Goal: Communication & Community: Answer question/provide support

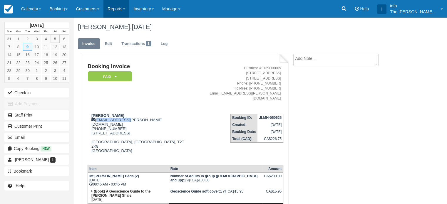
click at [112, 11] on link "Reports" at bounding box center [117, 9] width 26 height 18
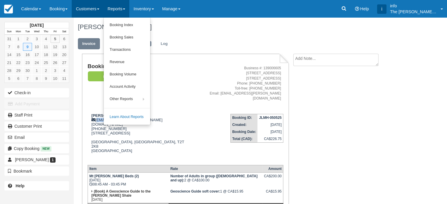
click at [95, 9] on link "Customers" at bounding box center [88, 9] width 32 height 18
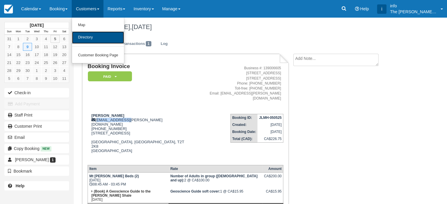
click at [98, 41] on link "Directory" at bounding box center [98, 37] width 52 height 12
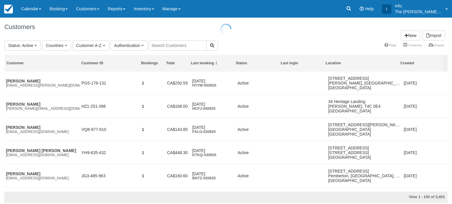
click at [159, 47] on input "text" at bounding box center [178, 46] width 58 height 10
type input "[PERSON_NAME]"
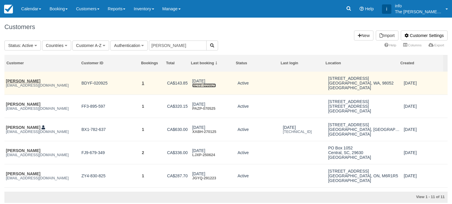
click at [201, 86] on link "BDYF-020925" at bounding box center [204, 86] width 24 height 4
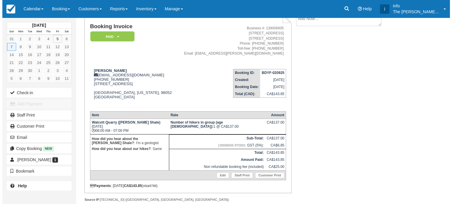
scroll to position [50, 0]
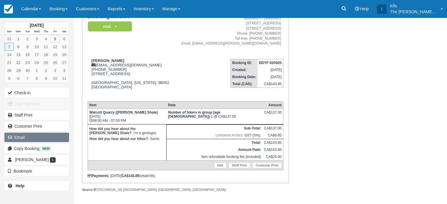
click at [40, 139] on button "Email" at bounding box center [36, 137] width 65 height 9
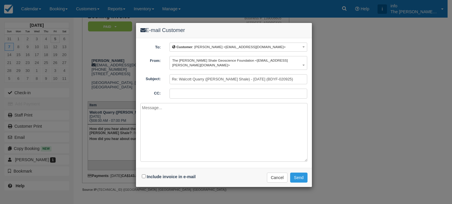
click at [166, 105] on textarea at bounding box center [223, 132] width 167 height 59
drag, startPoint x: 165, startPoint y: 114, endPoint x: 180, endPoint y: 114, distance: 15.0
click at [180, 114] on textarea "Hello Jeffrey, Here is your modified invoice." at bounding box center [223, 132] width 167 height 59
type textarea "Hello Jeffrey, Here is your updated invoice."
click at [143, 175] on input "Include invoice in e-mail" at bounding box center [144, 177] width 4 height 4
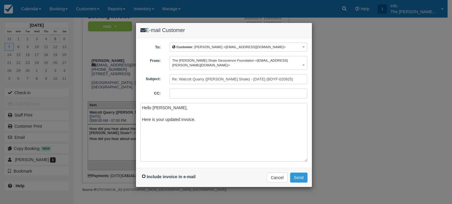
checkbox input "true"
click at [205, 112] on textarea "Hello Jeffrey, Here is your updated invoice." at bounding box center [223, 132] width 167 height 59
paste textarea "Please get in touch if you have any questions. Kind regards, Antoine Archambaul…"
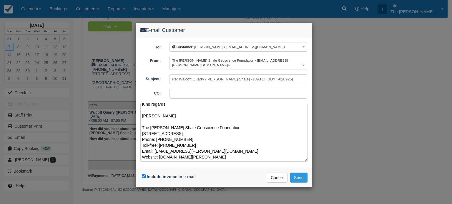
scroll to position [44, 0]
type textarea "Hello Jeffrey, Here is your updated invoice. Please get in touch if you have an…"
click at [300, 174] on button "Send" at bounding box center [298, 178] width 17 height 10
